Goal: Task Accomplishment & Management: Manage account settings

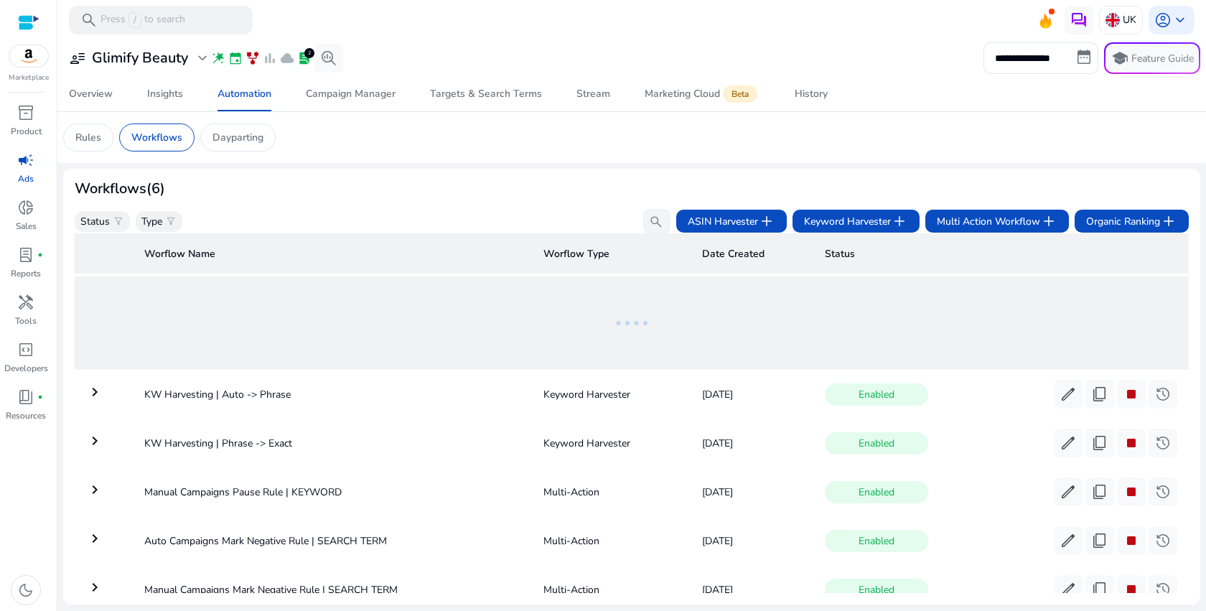
scroll to position [107, 0]
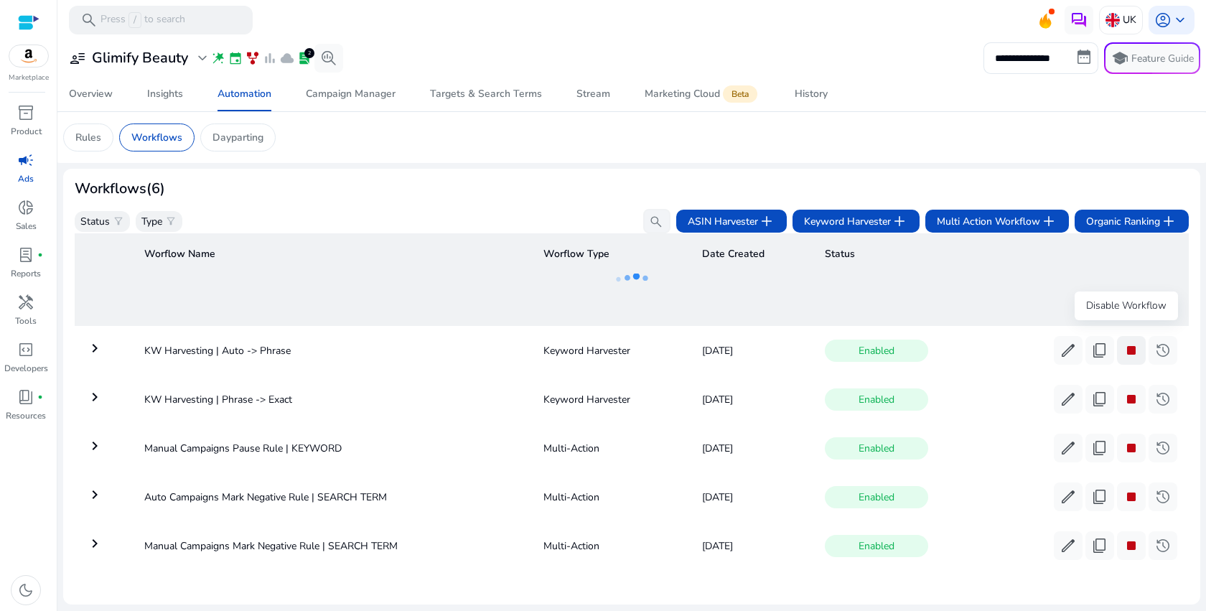
click at [1130, 346] on span "stop" at bounding box center [1131, 350] width 17 height 17
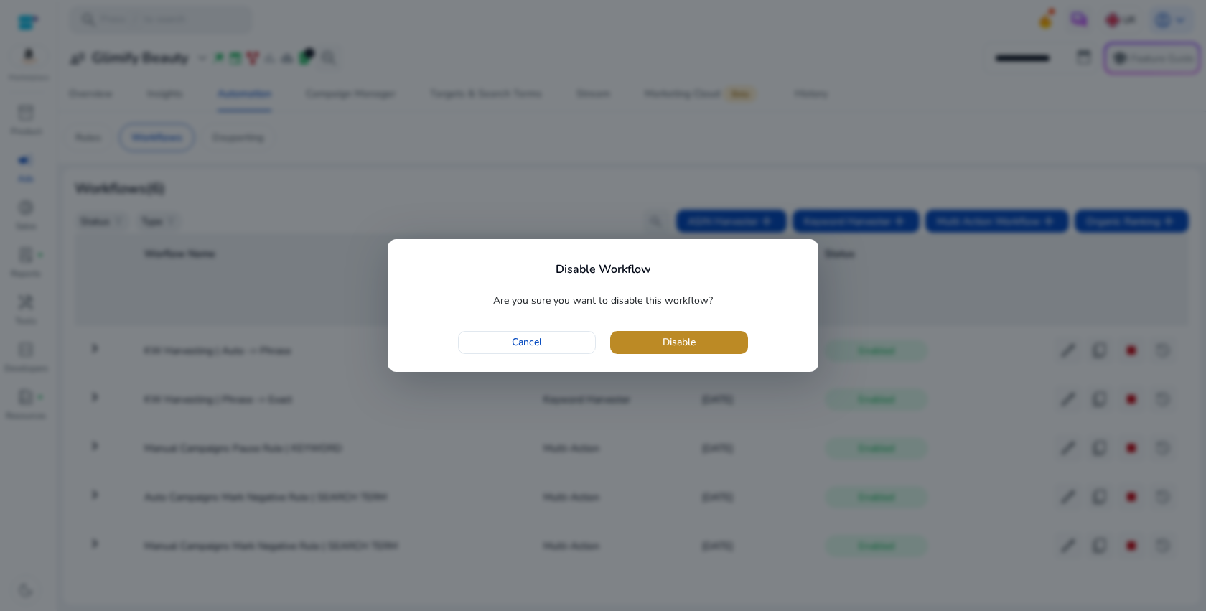
click at [696, 345] on span "Disable" at bounding box center [679, 342] width 33 height 15
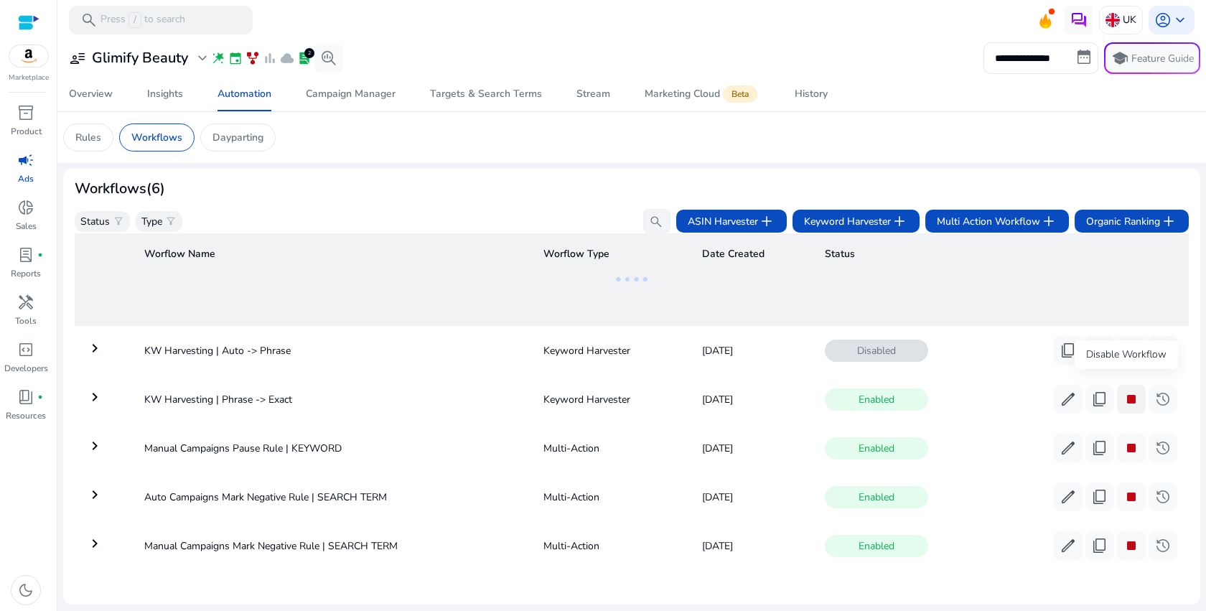
click at [1126, 391] on span "stop" at bounding box center [1131, 399] width 17 height 17
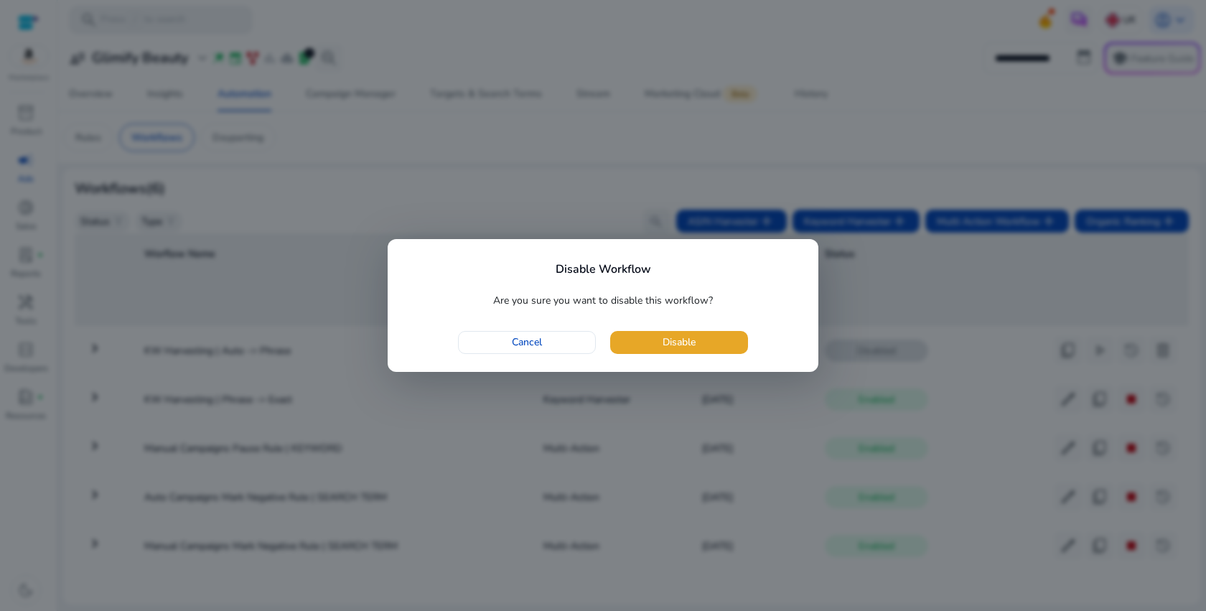
click at [610, 331] on button "Disable" at bounding box center [679, 342] width 138 height 23
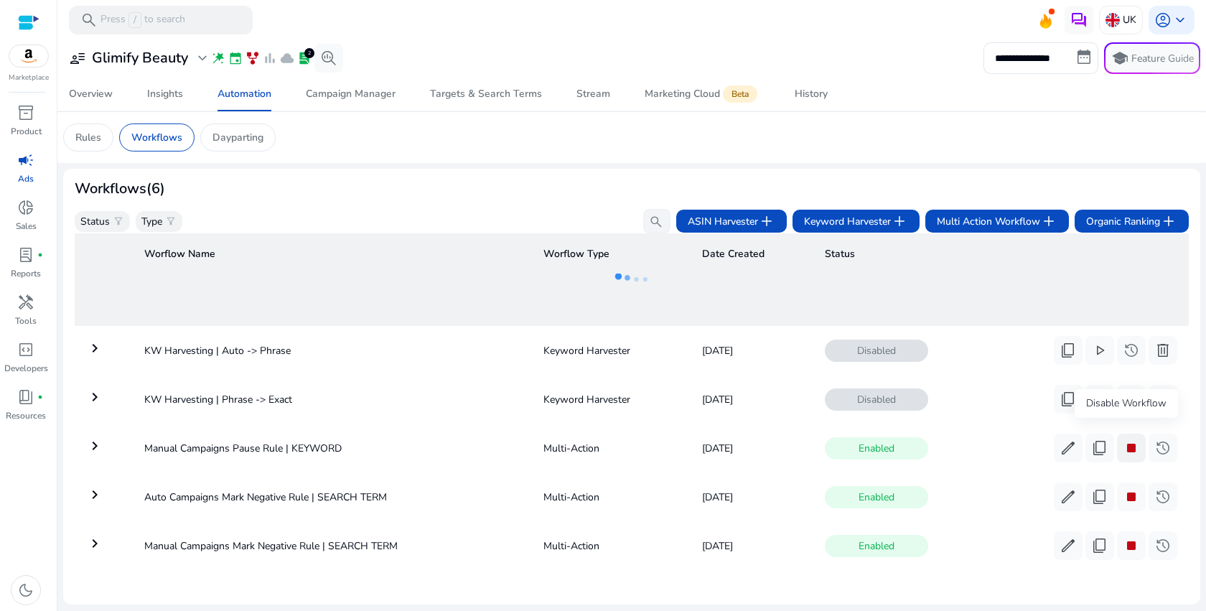
click at [1136, 440] on button "stop" at bounding box center [1131, 448] width 29 height 29
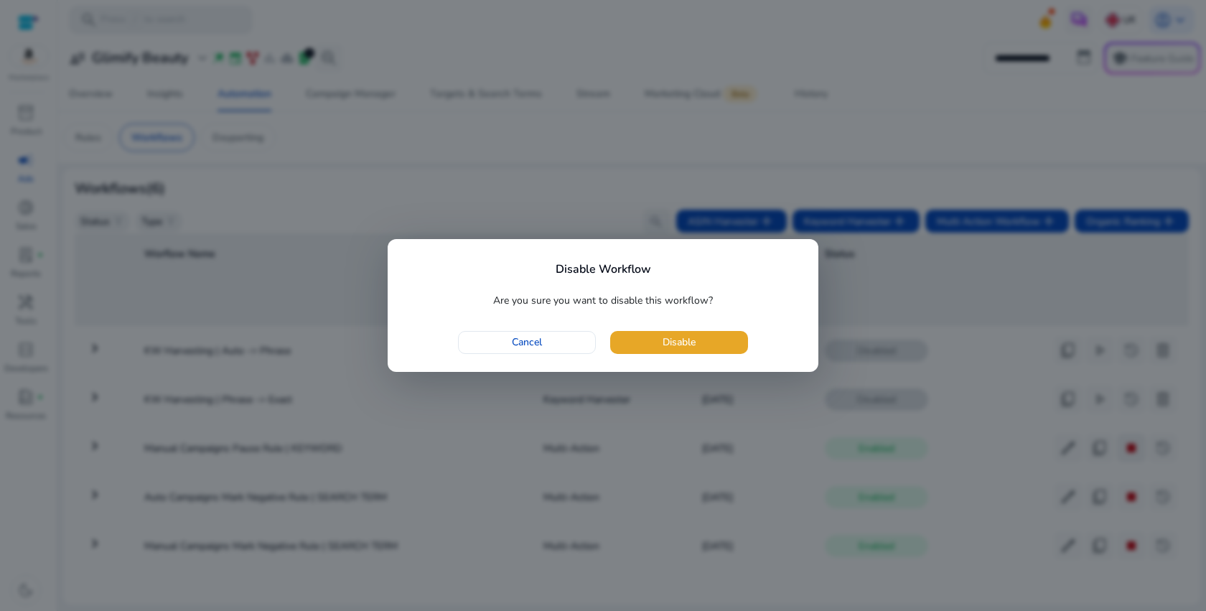
click at [610, 331] on button "Disable" at bounding box center [679, 342] width 138 height 23
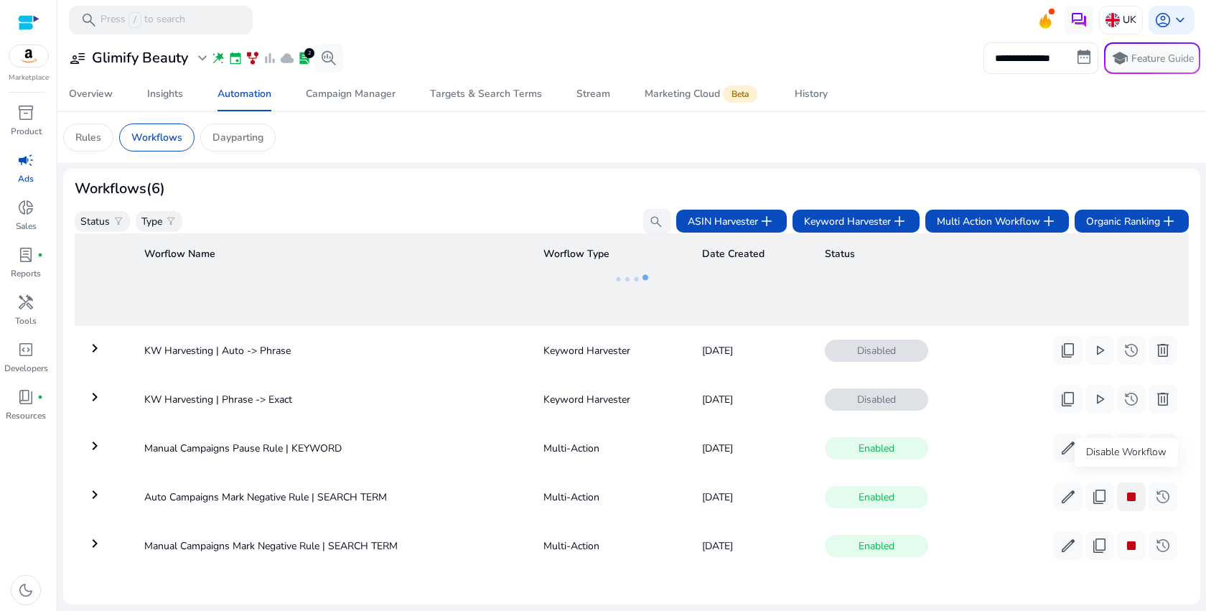
click at [1128, 489] on span "stop" at bounding box center [1131, 496] width 17 height 17
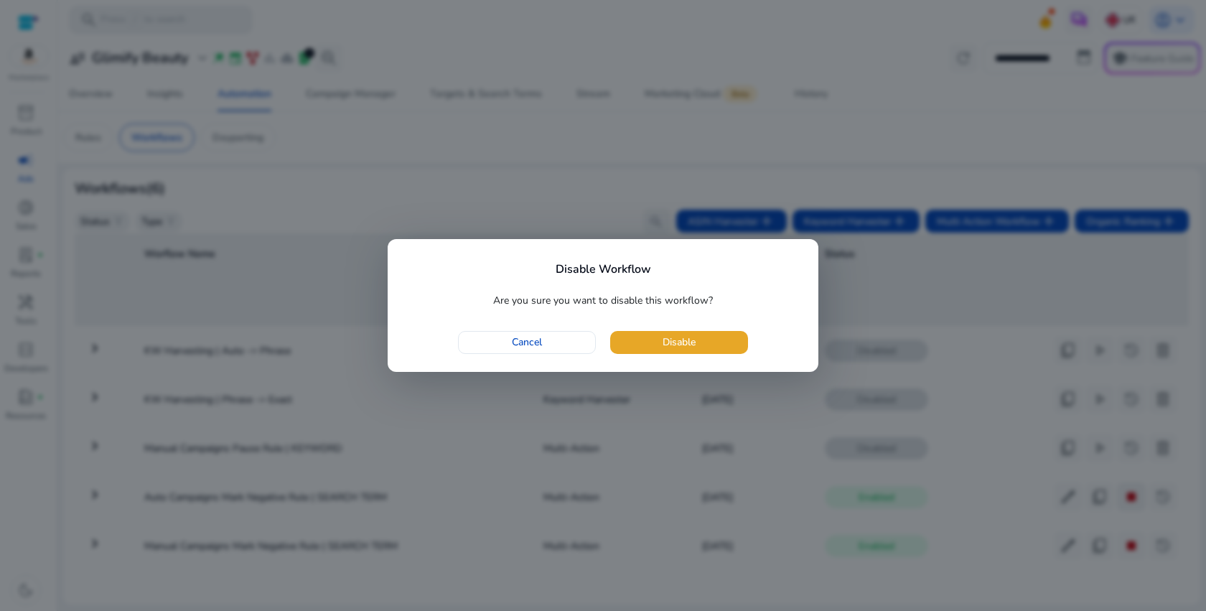
click at [610, 331] on button "Disable" at bounding box center [679, 342] width 138 height 23
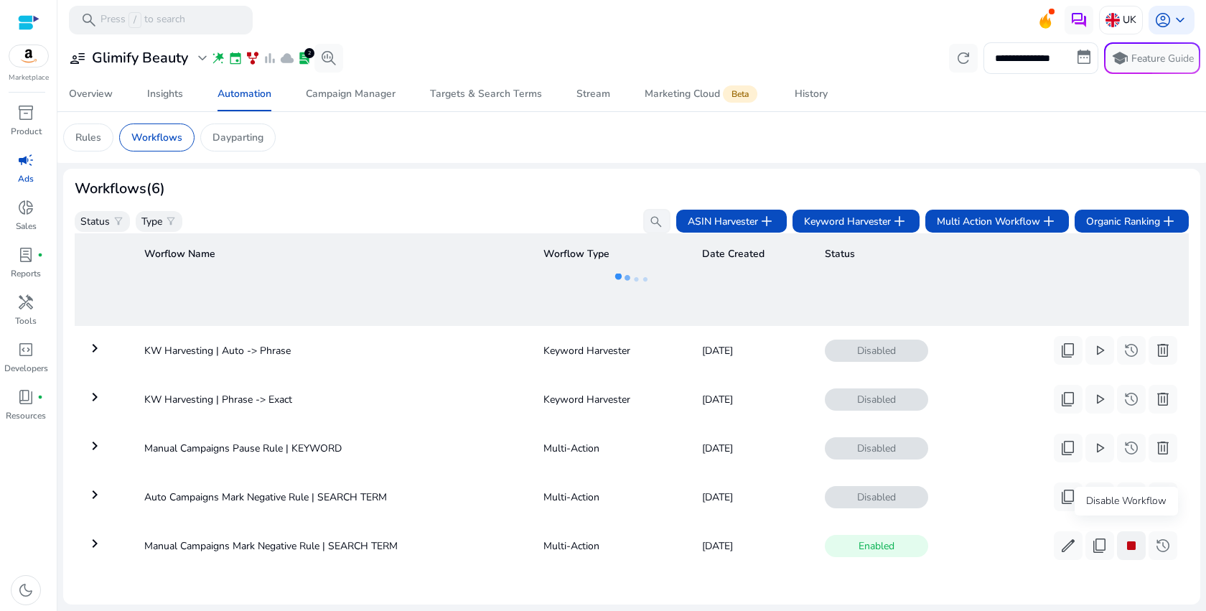
click at [1127, 537] on span "stop" at bounding box center [1131, 545] width 17 height 17
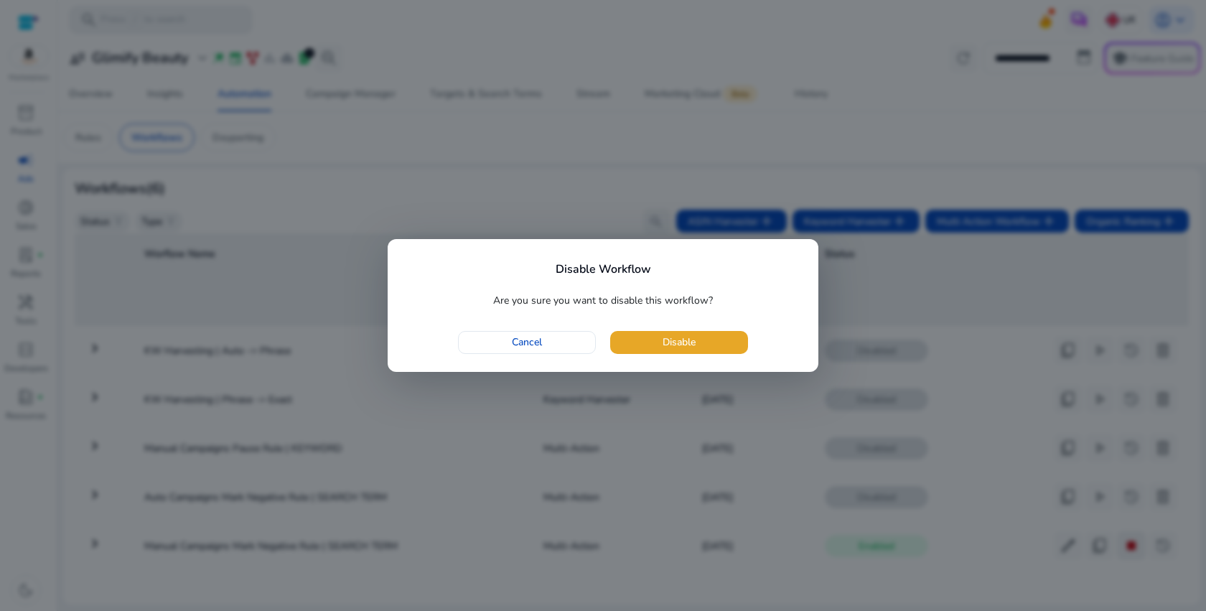
click button "Disable" at bounding box center [679, 342] width 138 height 23
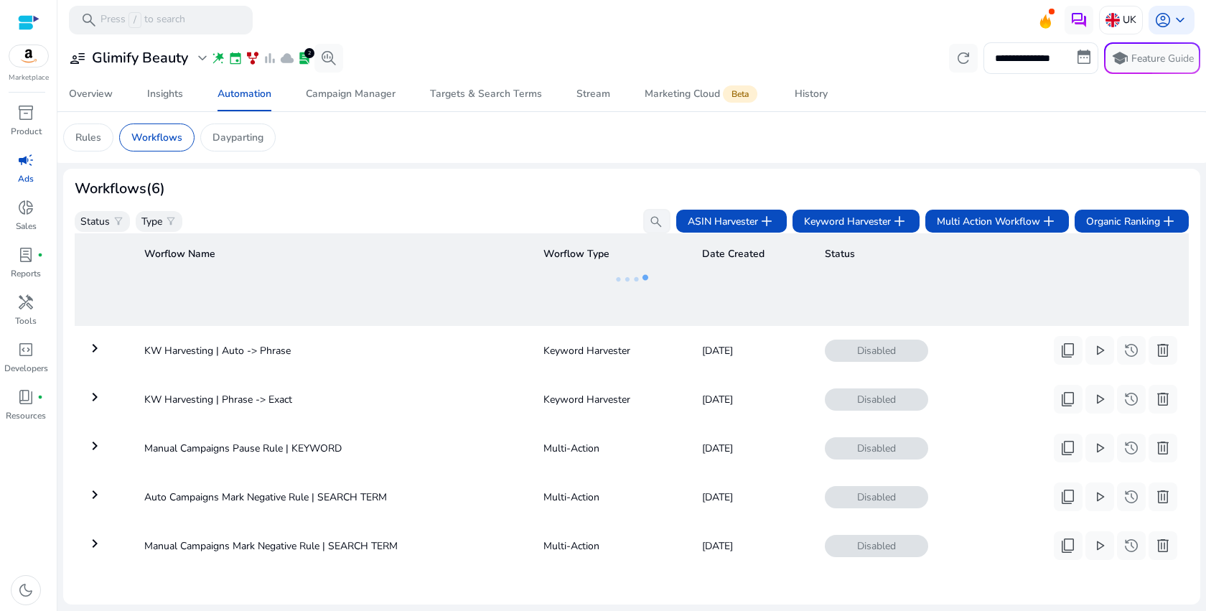
scroll to position [0, 0]
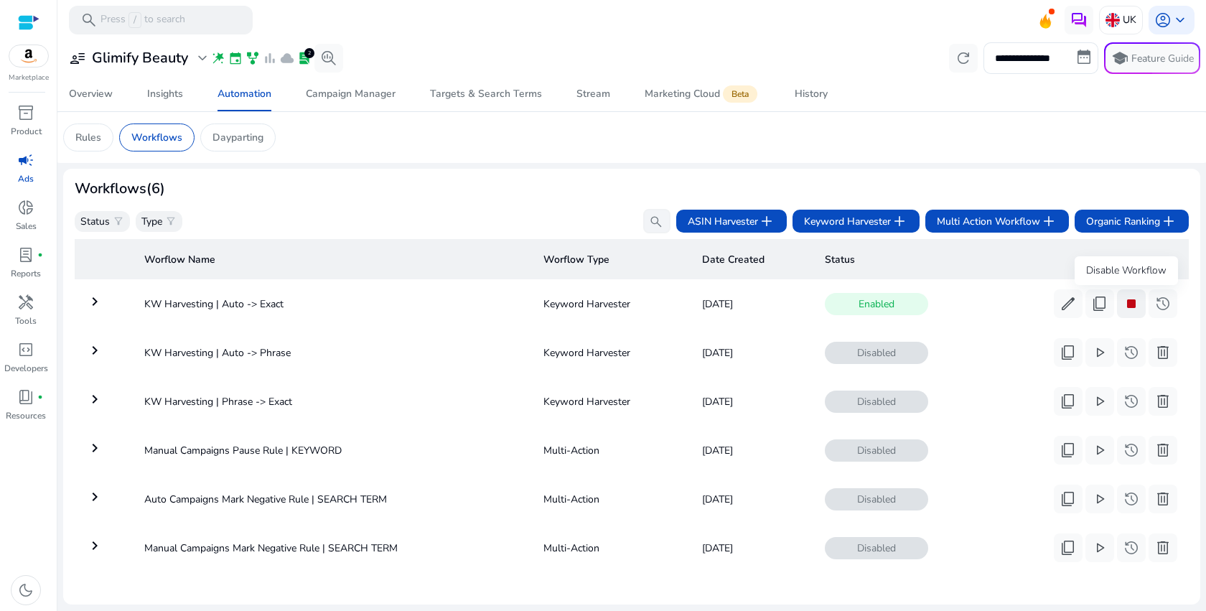
click at [1123, 303] on span "stop" at bounding box center [1131, 303] width 17 height 17
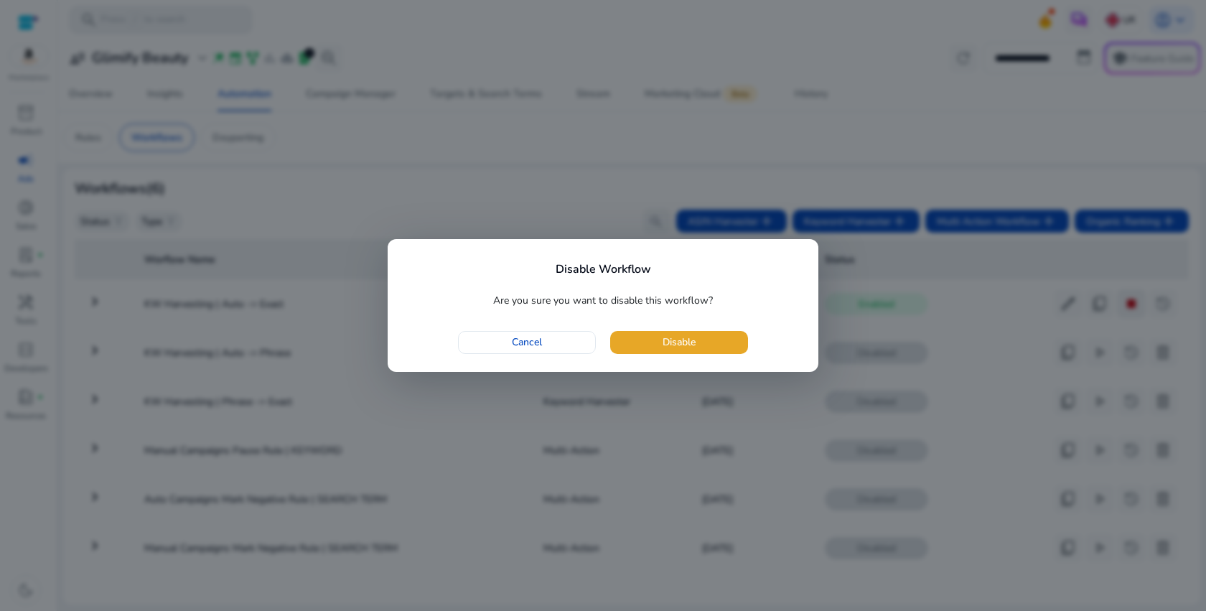
click button "Disable" at bounding box center [679, 342] width 138 height 23
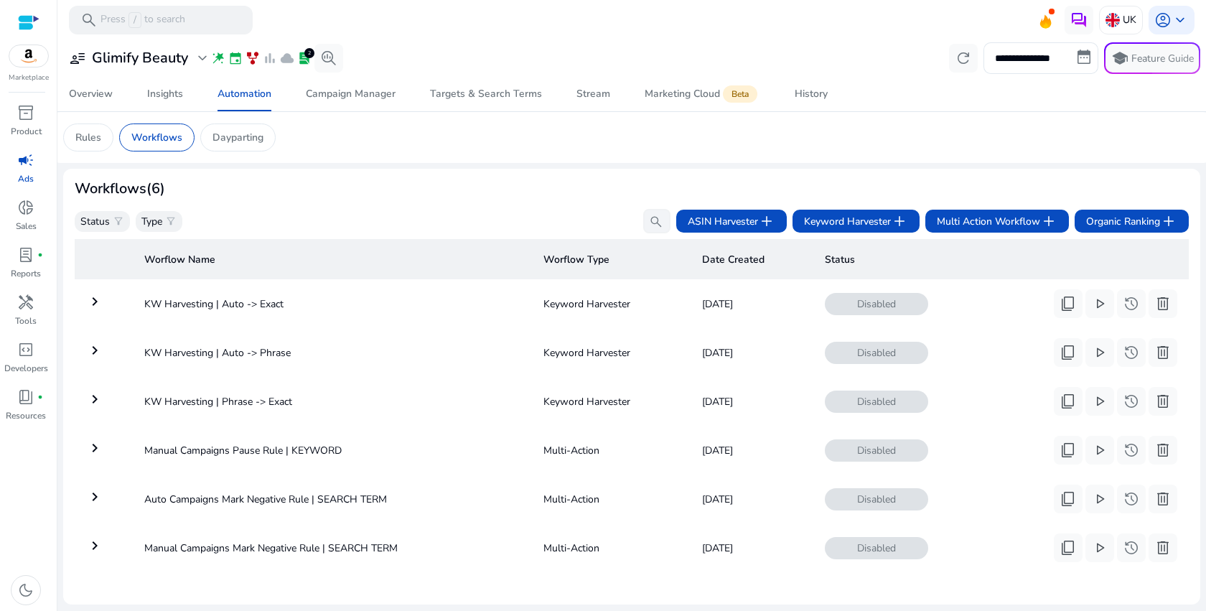
click at [27, 26] on div at bounding box center [29, 22] width 22 height 17
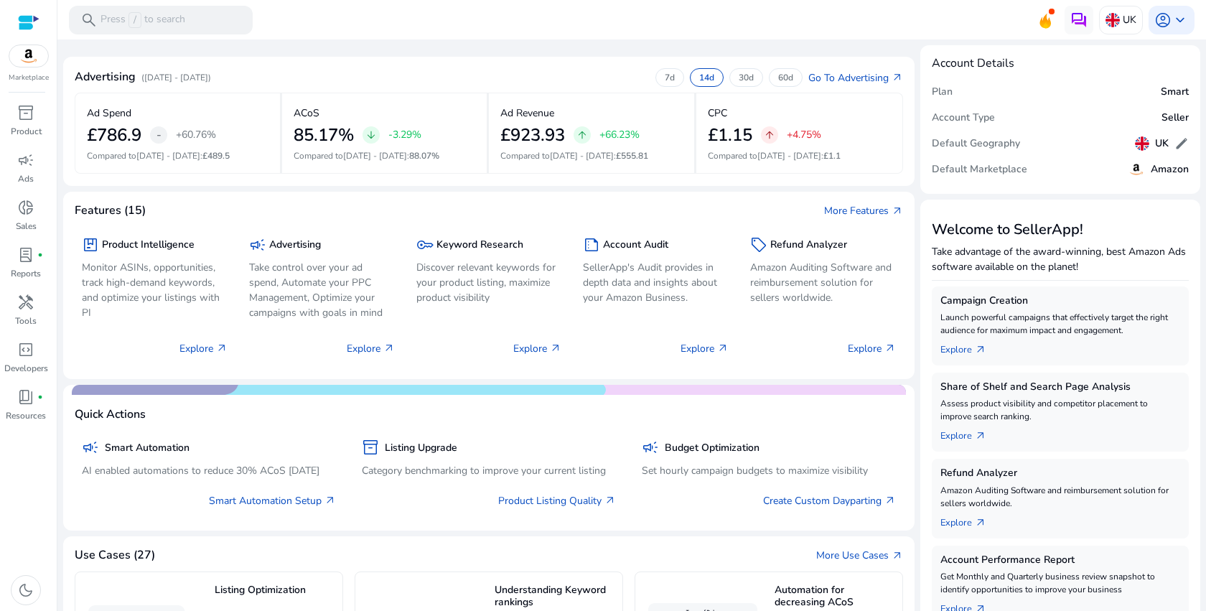
scroll to position [271, 0]
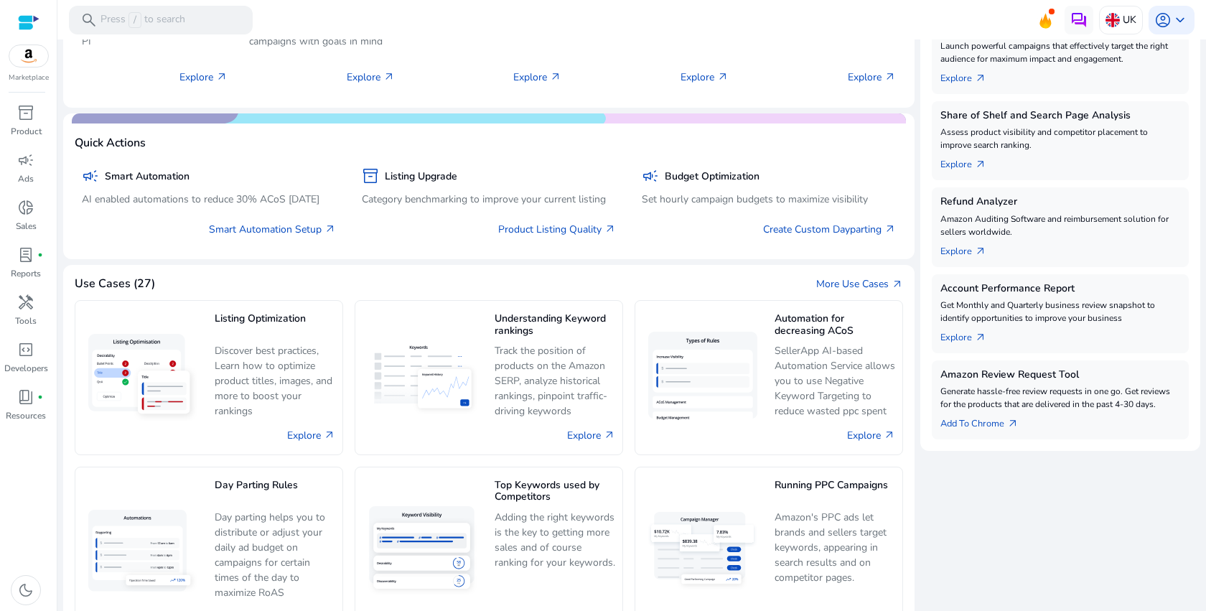
click at [608, 375] on p "Track the position of products on the Amazon SERP, analyze historical rankings,…" at bounding box center [555, 380] width 121 height 75
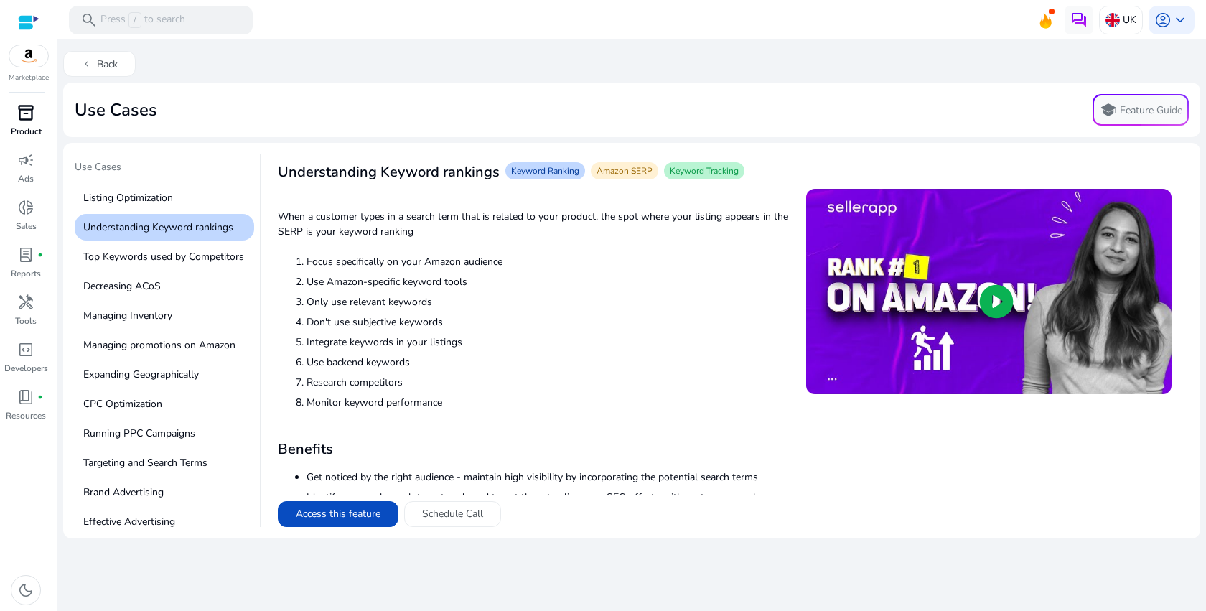
click at [19, 124] on div "inventory_2" at bounding box center [26, 112] width 40 height 23
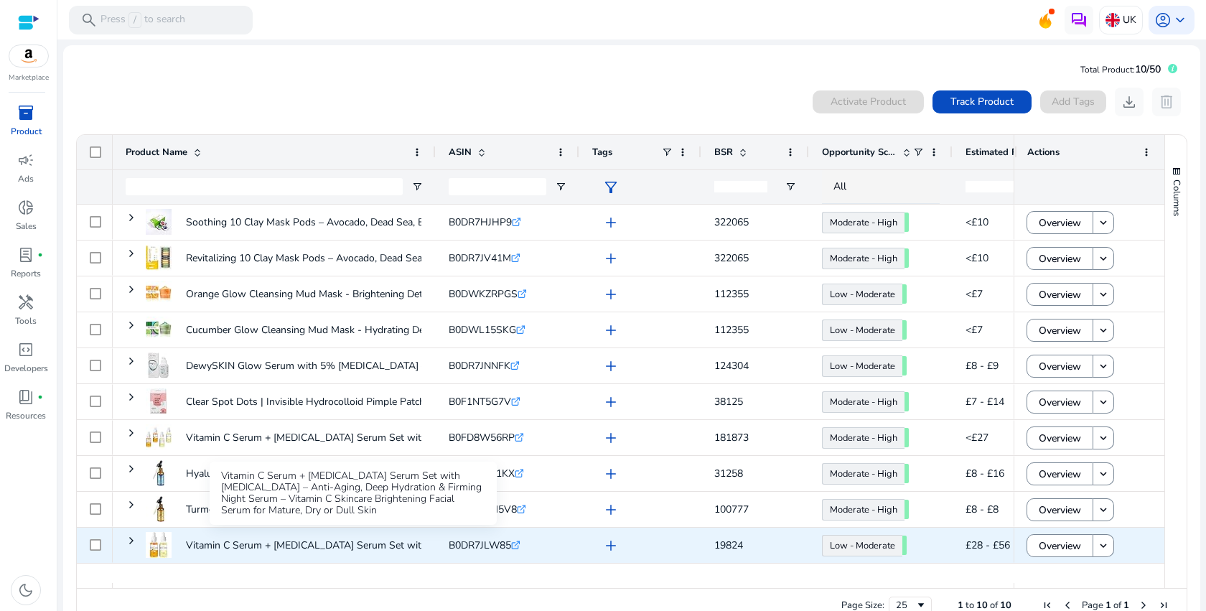
click at [327, 549] on p "Vitamin C Serum + Retinol Serum Set with Hyaluronic Acid – Anti-Aging,..." at bounding box center [383, 545] width 394 height 29
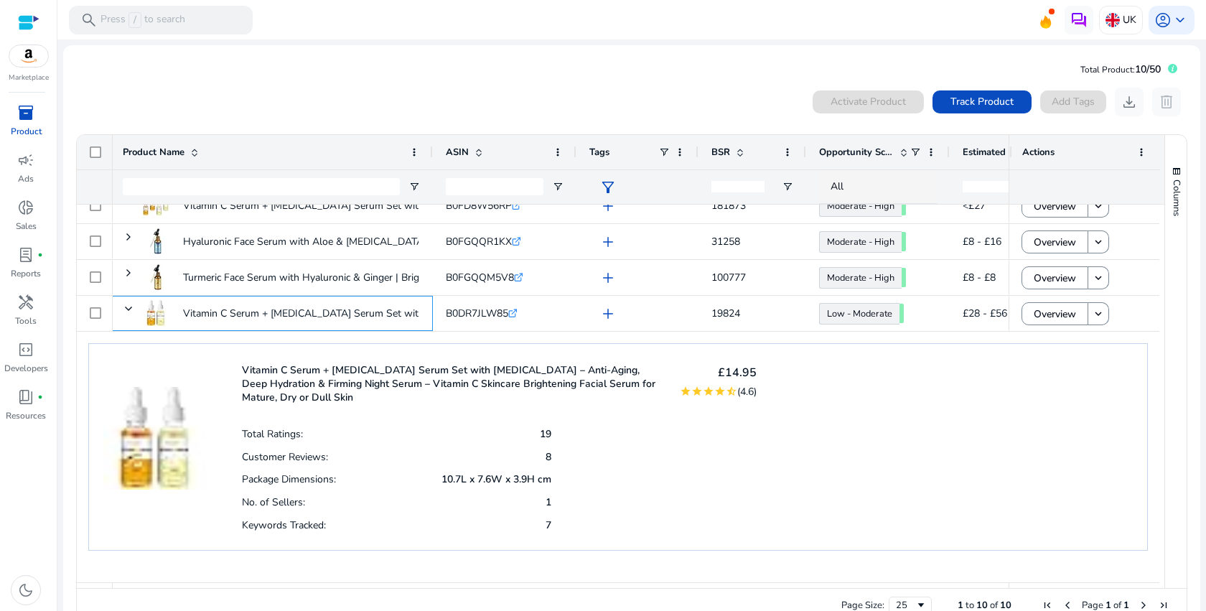
scroll to position [31, 0]
